Goal: Task Accomplishment & Management: Manage account settings

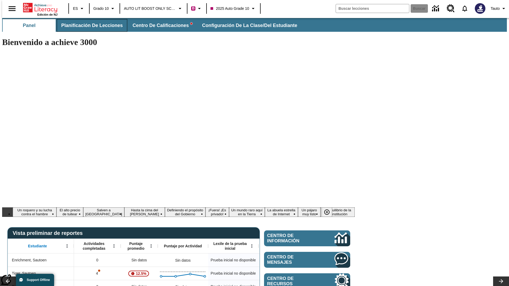
click at [89, 25] on span "Planificación de lecciones" at bounding box center [91, 26] width 61 height 6
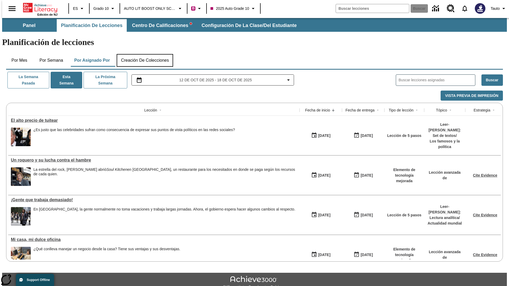
click at [145, 54] on button "Creación de colecciones" at bounding box center [145, 60] width 56 height 13
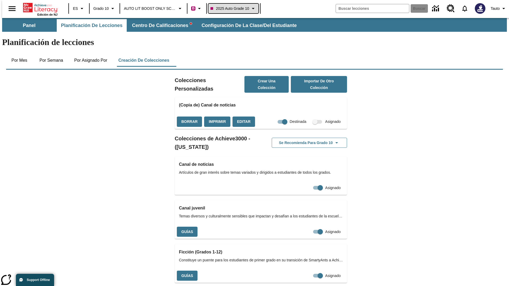
click at [233, 8] on span "2025 Auto Grade 10" at bounding box center [229, 9] width 38 height 6
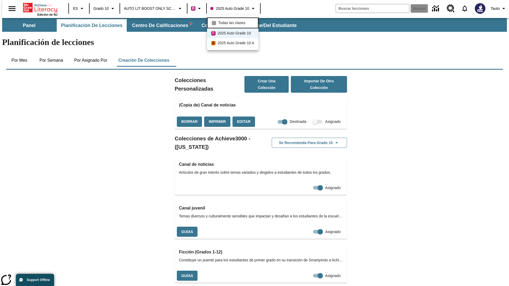
click at [233, 22] on span "Todas las clases" at bounding box center [231, 23] width 27 height 6
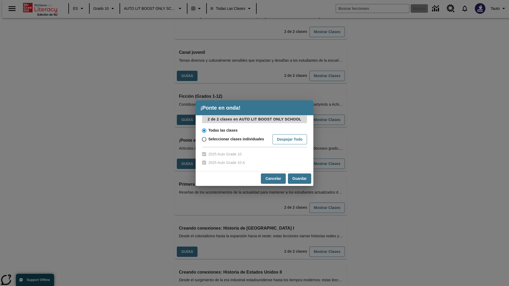
click at [204, 130] on input "Todas las clases" at bounding box center [203, 130] width 9 height 7
click at [273, 179] on button "Cancelar" at bounding box center [273, 179] width 25 height 10
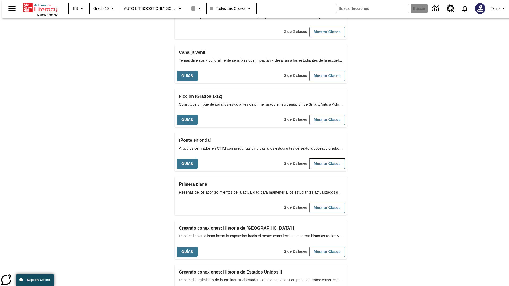
click at [318, 159] on button "Mostrar Clases" at bounding box center [327, 164] width 36 height 10
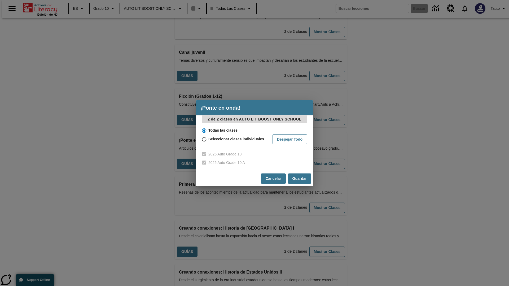
click at [204, 130] on input "Todas las clases" at bounding box center [203, 130] width 9 height 7
click at [299, 179] on button "Guardar" at bounding box center [299, 179] width 23 height 10
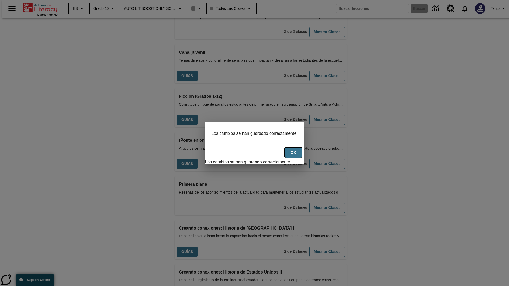
click at [296, 156] on button "OK" at bounding box center [293, 153] width 17 height 10
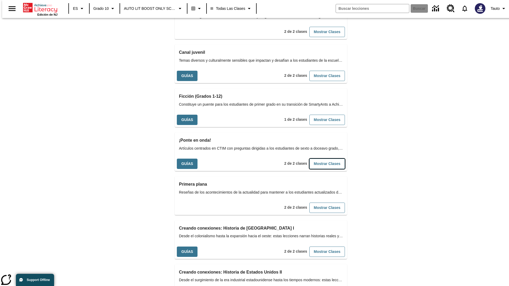
click at [318, 159] on button "Mostrar Clases" at bounding box center [327, 164] width 36 height 10
